Goal: Task Accomplishment & Management: Use online tool/utility

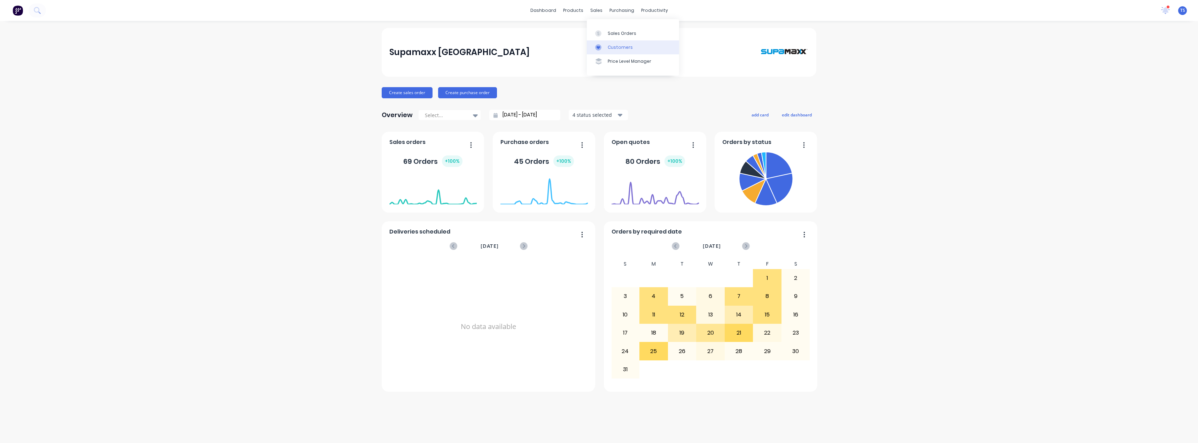
click at [609, 45] on div "Customers" at bounding box center [620, 47] width 25 height 6
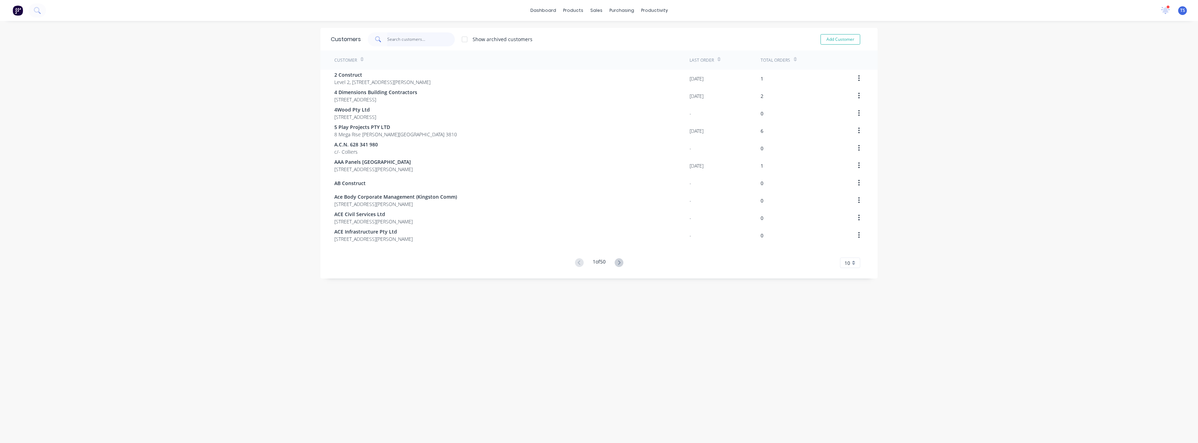
click at [397, 38] on input "text" at bounding box center [421, 39] width 68 height 14
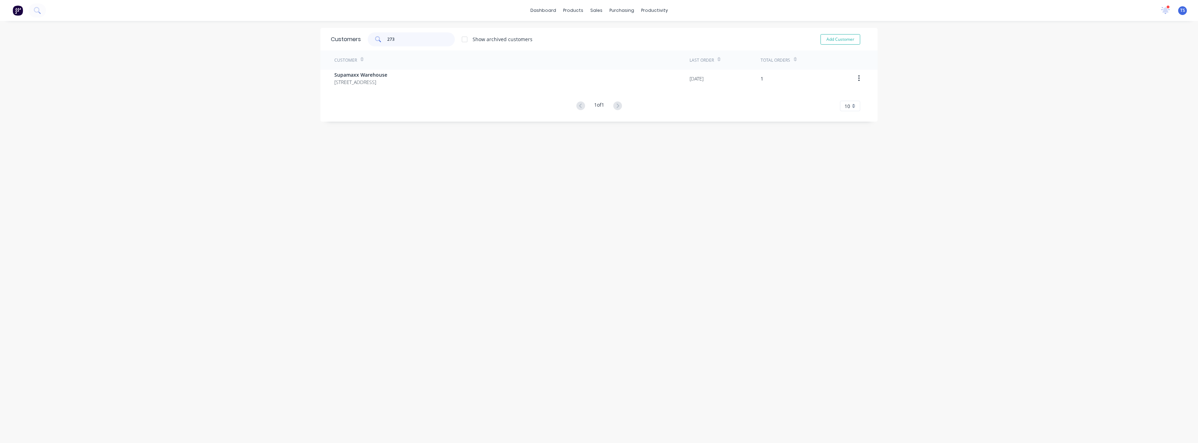
drag, startPoint x: 406, startPoint y: 38, endPoint x: 358, endPoint y: 42, distance: 48.2
click at [361, 42] on div "273 Show archived customers" at bounding box center [447, 39] width 172 height 14
type input "273"
click at [607, 47] on div "Customers" at bounding box center [617, 47] width 25 height 6
click at [603, 33] on link "Sales Orders" at bounding box center [630, 33] width 92 height 14
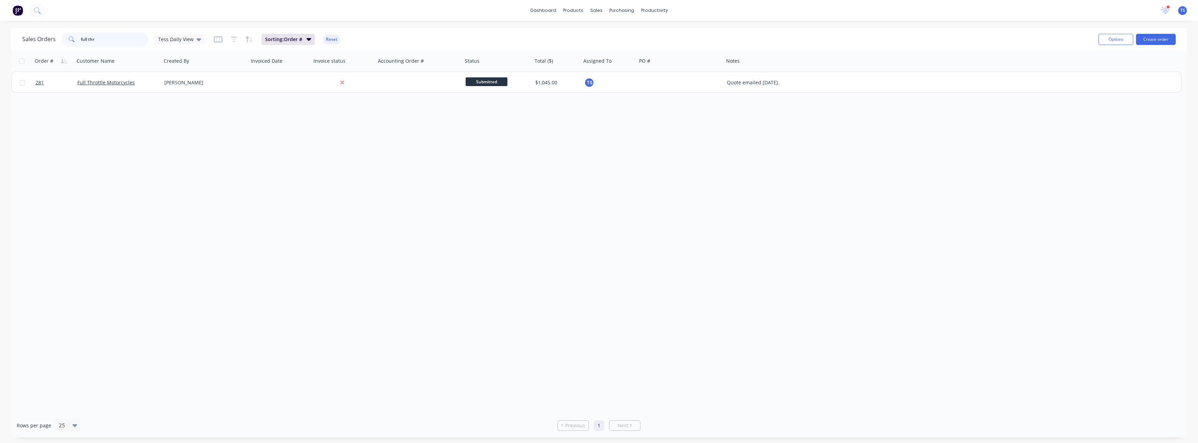
click at [117, 38] on input "full thr" at bounding box center [115, 39] width 68 height 14
drag, startPoint x: 117, startPoint y: 38, endPoint x: 74, endPoint y: 37, distance: 42.8
click at [74, 37] on div "full thr" at bounding box center [104, 39] width 87 height 14
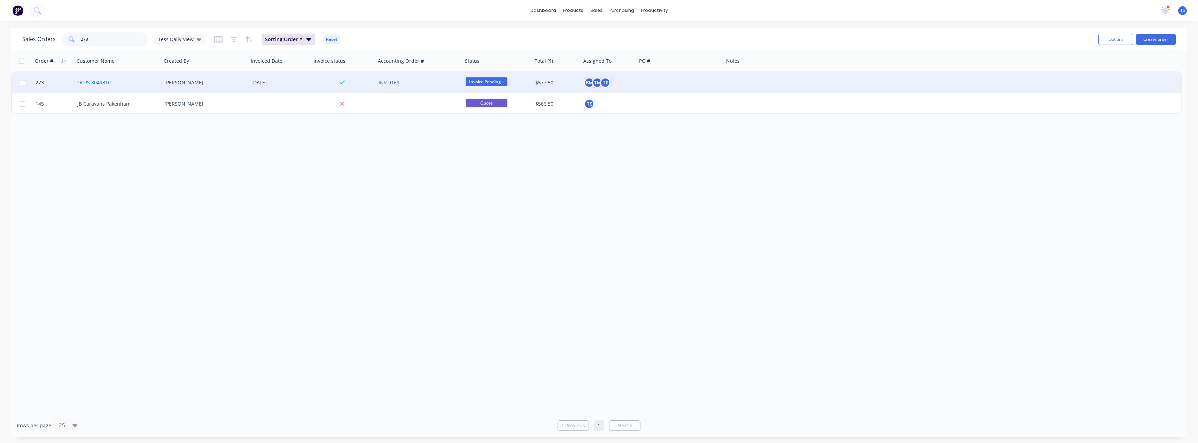
type input "273"
click at [95, 82] on link "OCPS 804981C" at bounding box center [94, 82] width 34 height 7
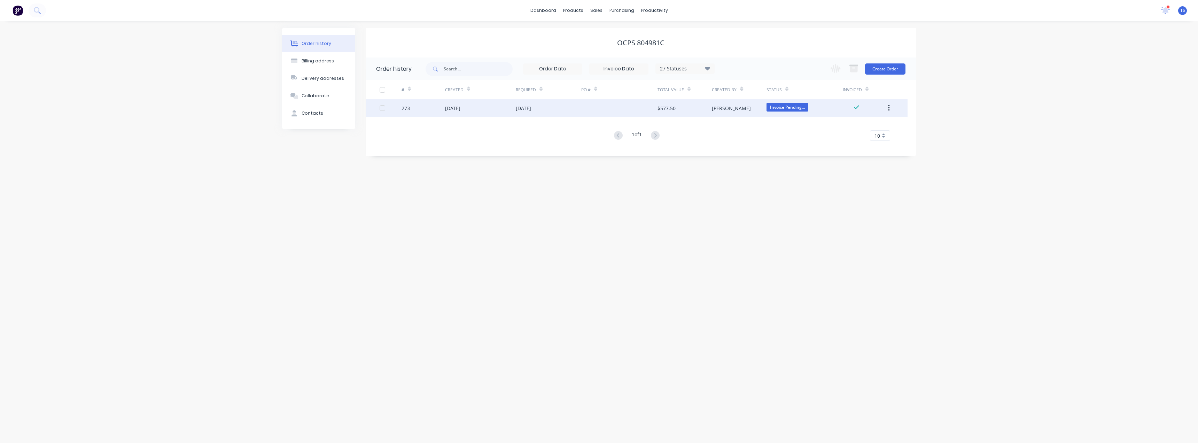
click at [544, 107] on div "[DATE]" at bounding box center [548, 107] width 65 height 17
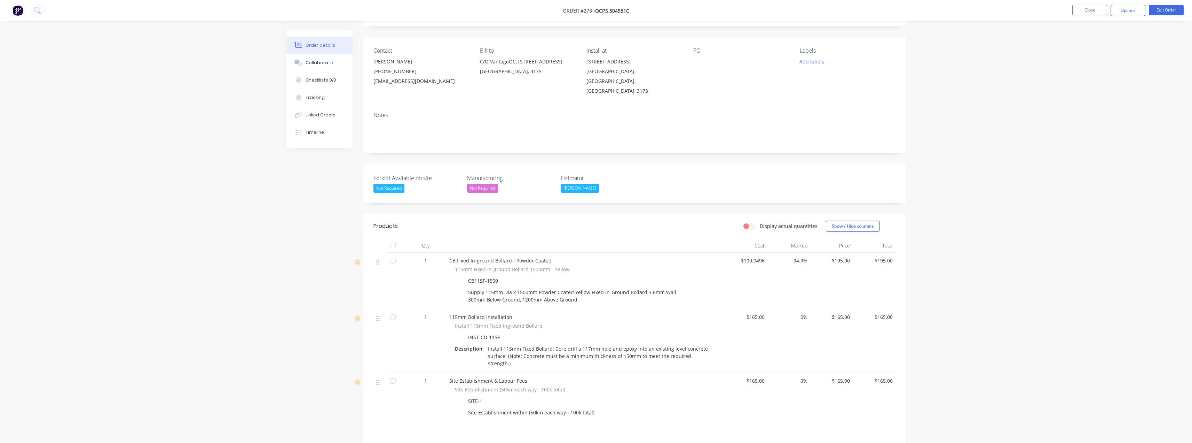
scroll to position [126, 0]
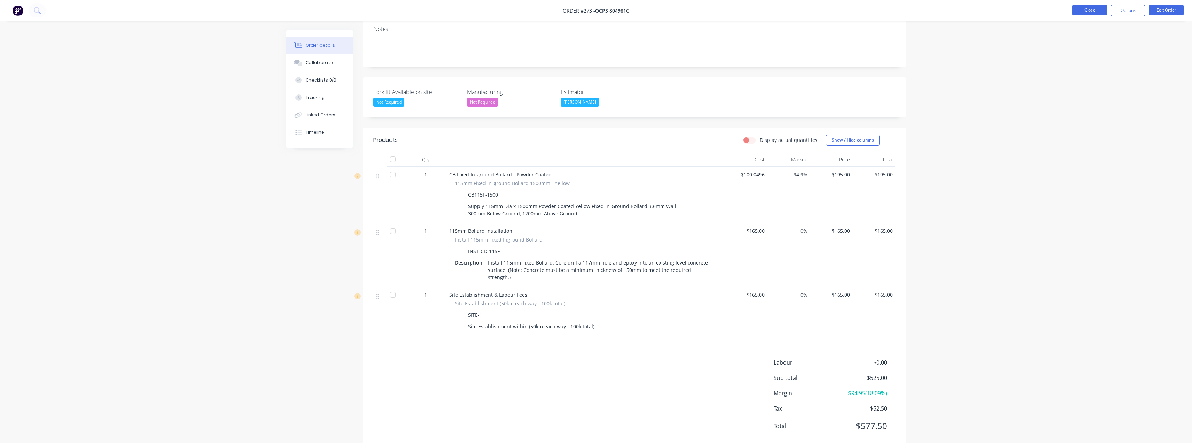
click at [1093, 14] on button "Close" at bounding box center [1090, 10] width 35 height 10
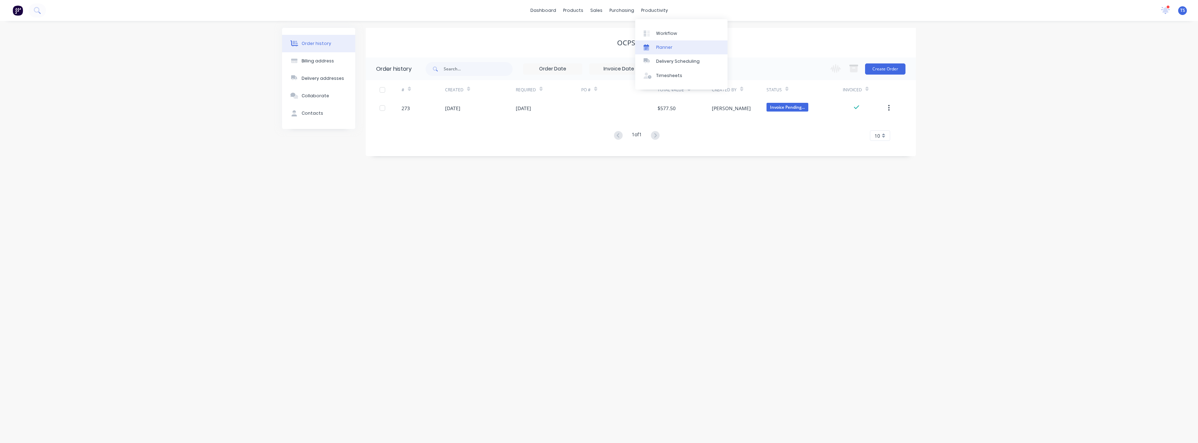
click at [663, 47] on div "Planner" at bounding box center [664, 47] width 16 height 6
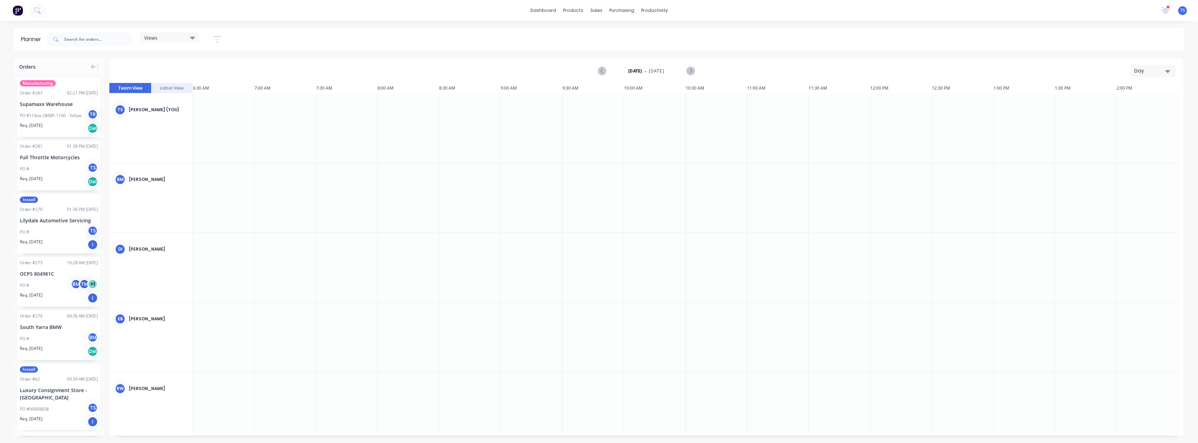
click at [1154, 69] on div "Day" at bounding box center [1150, 70] width 32 height 7
click at [1129, 120] on div "Month" at bounding box center [1140, 117] width 69 height 14
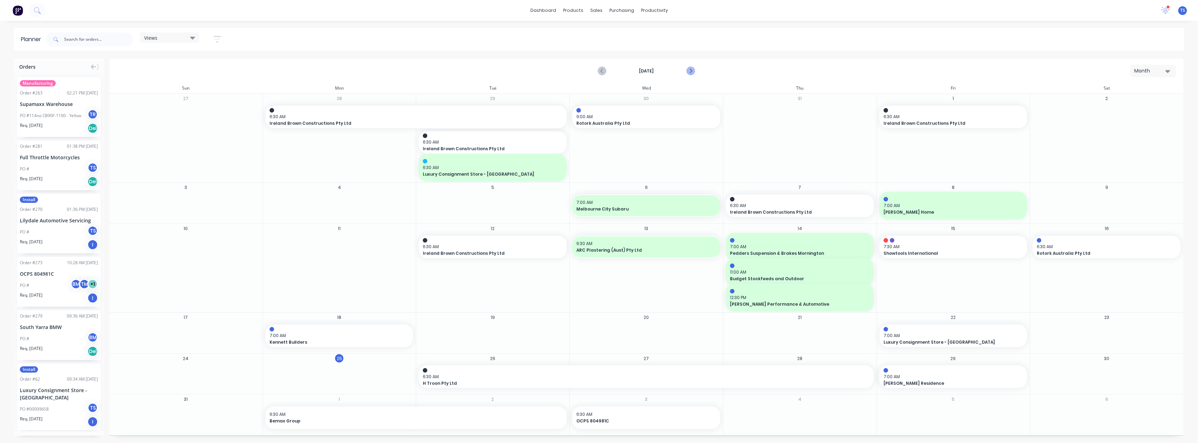
click at [695, 70] on button "Next page" at bounding box center [690, 71] width 14 height 14
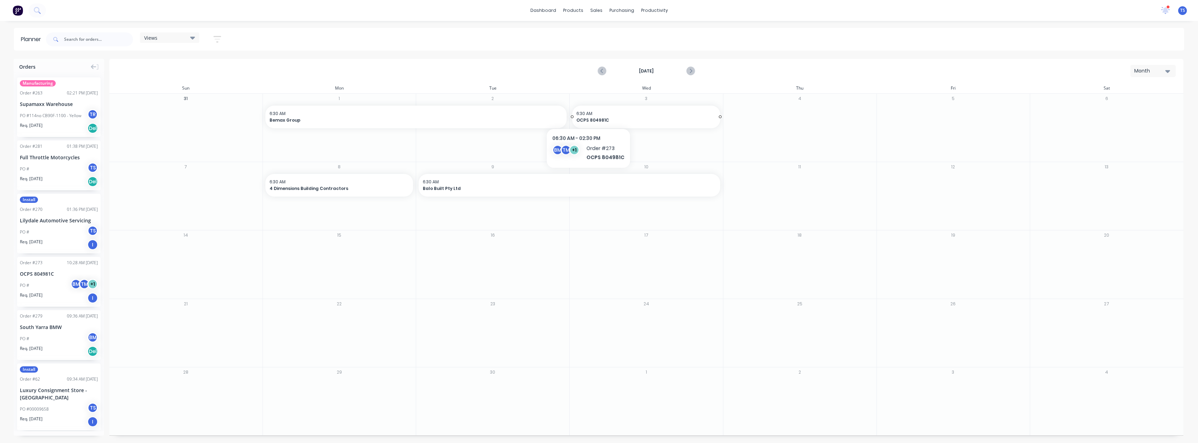
click at [587, 114] on span "6:30 AM" at bounding box center [644, 113] width 136 height 6
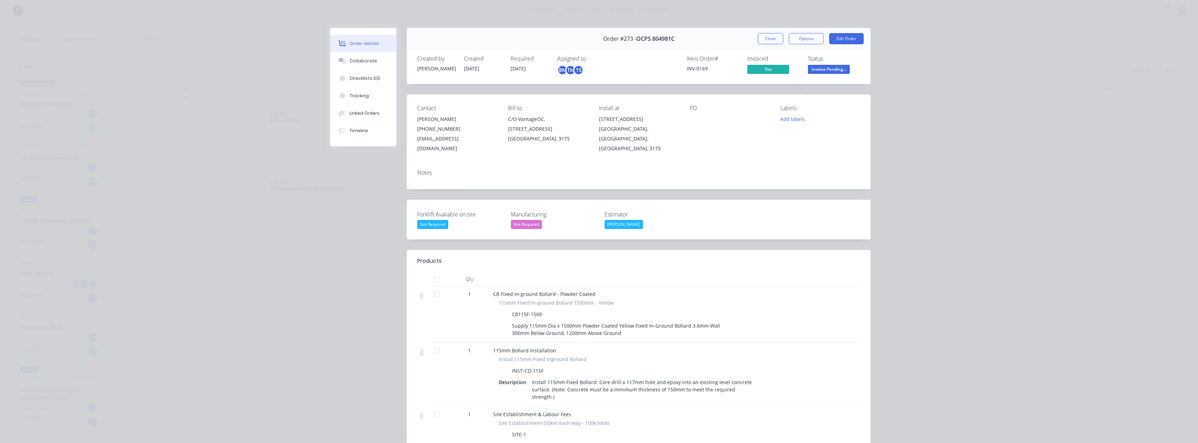
click at [771, 35] on button "Close" at bounding box center [770, 38] width 25 height 11
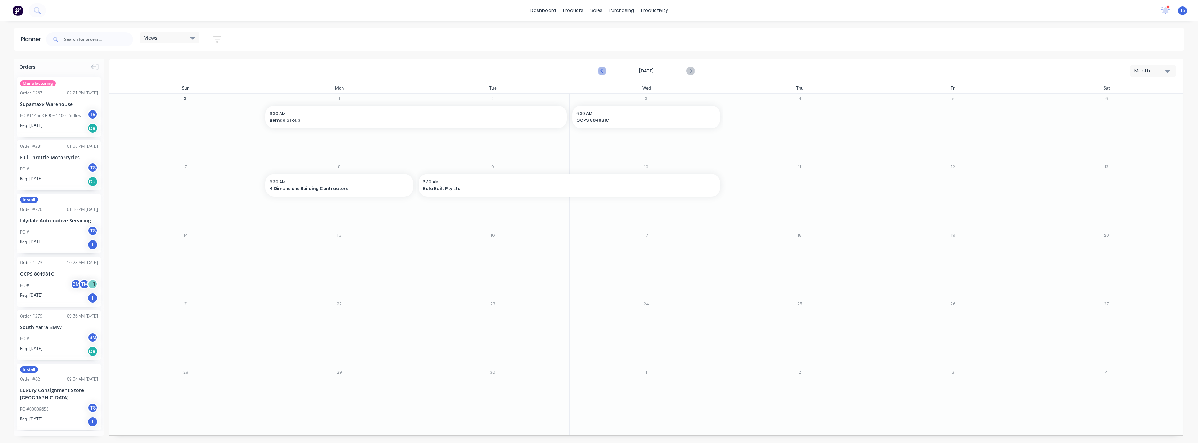
click at [601, 70] on icon "Previous page" at bounding box center [602, 71] width 8 height 8
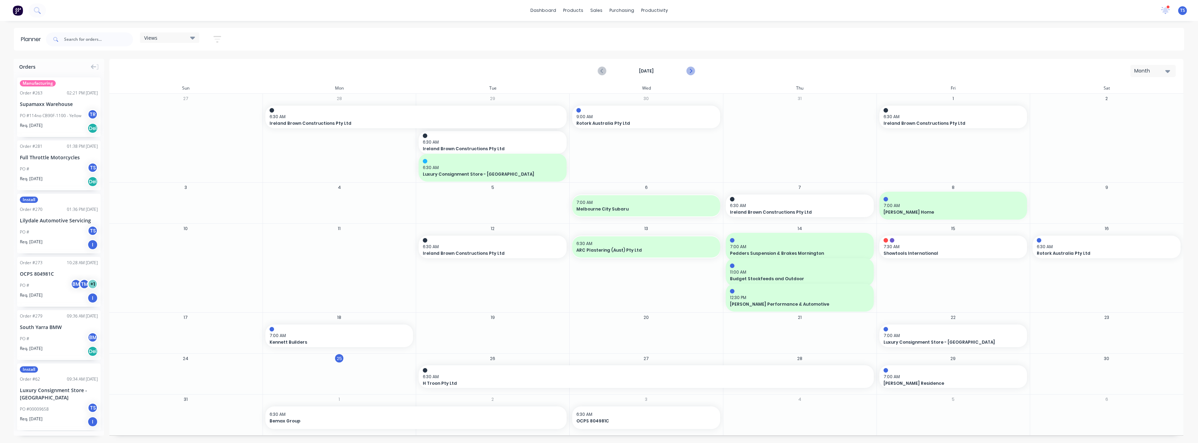
click at [692, 69] on icon "Next page" at bounding box center [690, 71] width 8 height 8
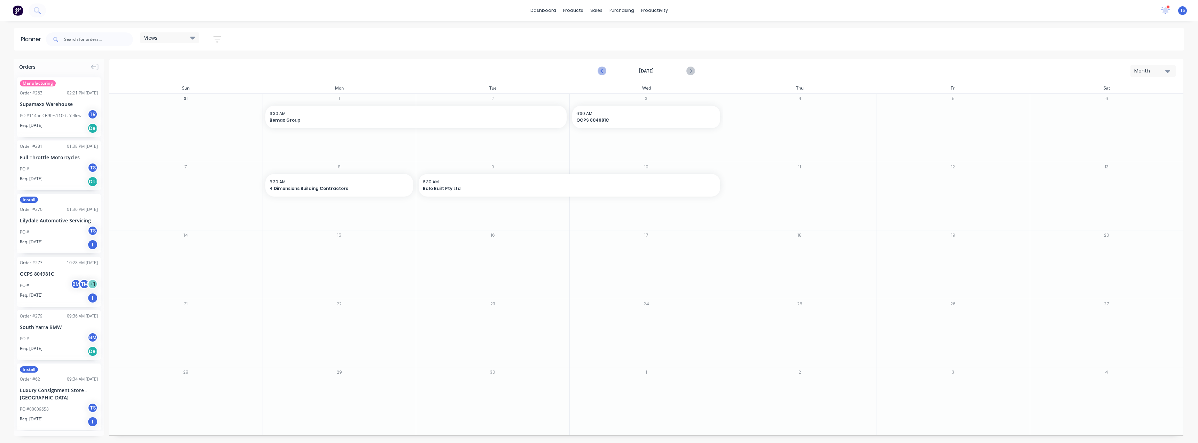
click at [602, 70] on icon "Previous page" at bounding box center [602, 71] width 3 height 6
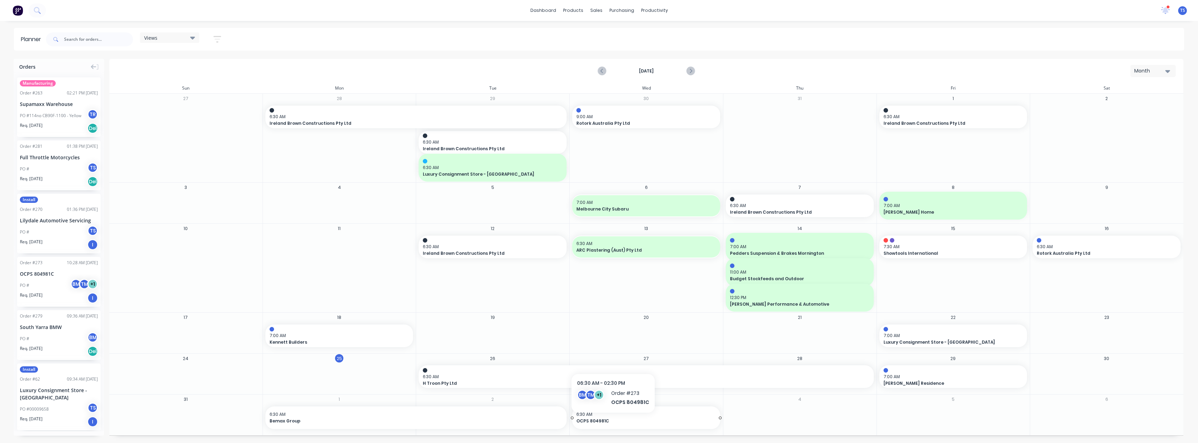
click at [612, 421] on span "OCPS 804981C" at bounding box center [639, 420] width 126 height 6
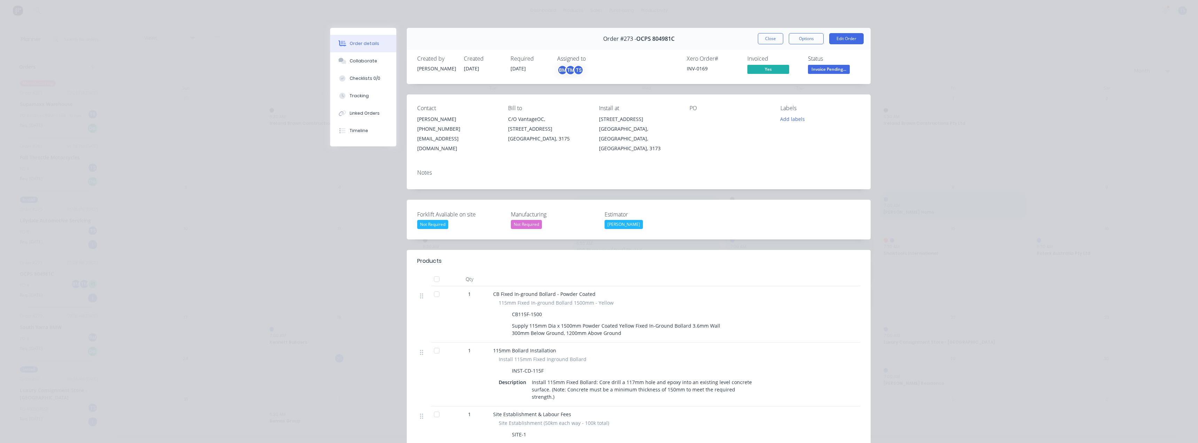
drag, startPoint x: 773, startPoint y: 42, endPoint x: 803, endPoint y: 36, distance: 30.5
click at [773, 42] on button "Close" at bounding box center [770, 38] width 25 height 11
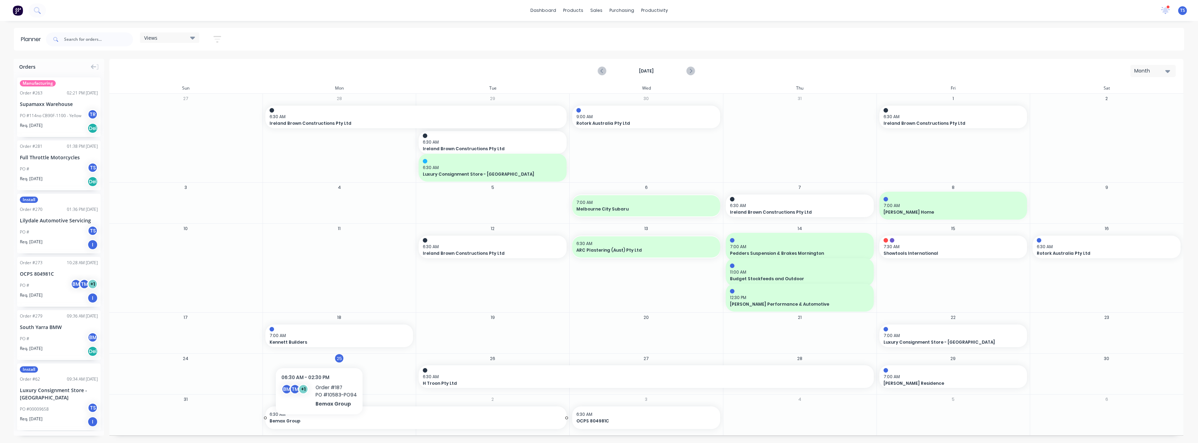
click at [318, 423] on span "Bemax Group" at bounding box center [401, 420] width 264 height 6
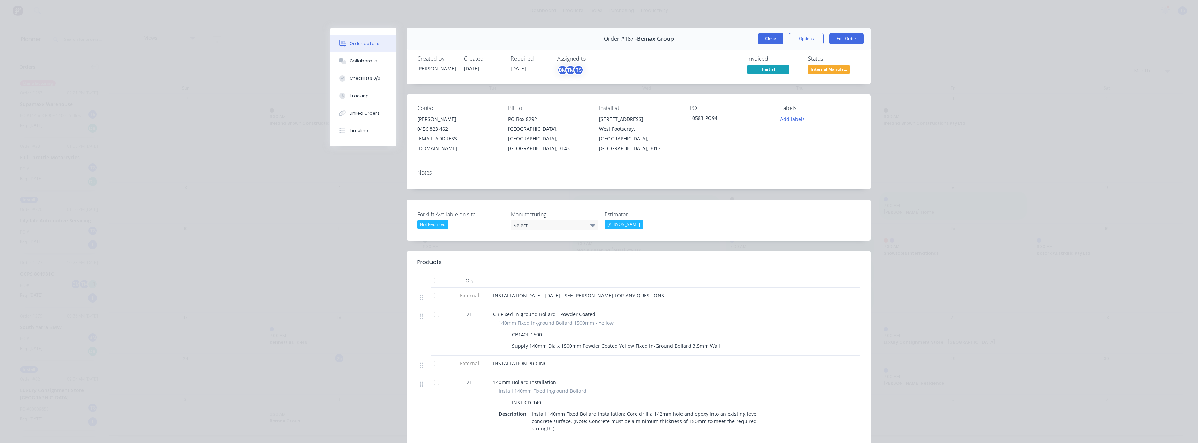
click at [777, 39] on button "Close" at bounding box center [770, 38] width 25 height 11
